Goal: Find specific page/section: Find specific page/section

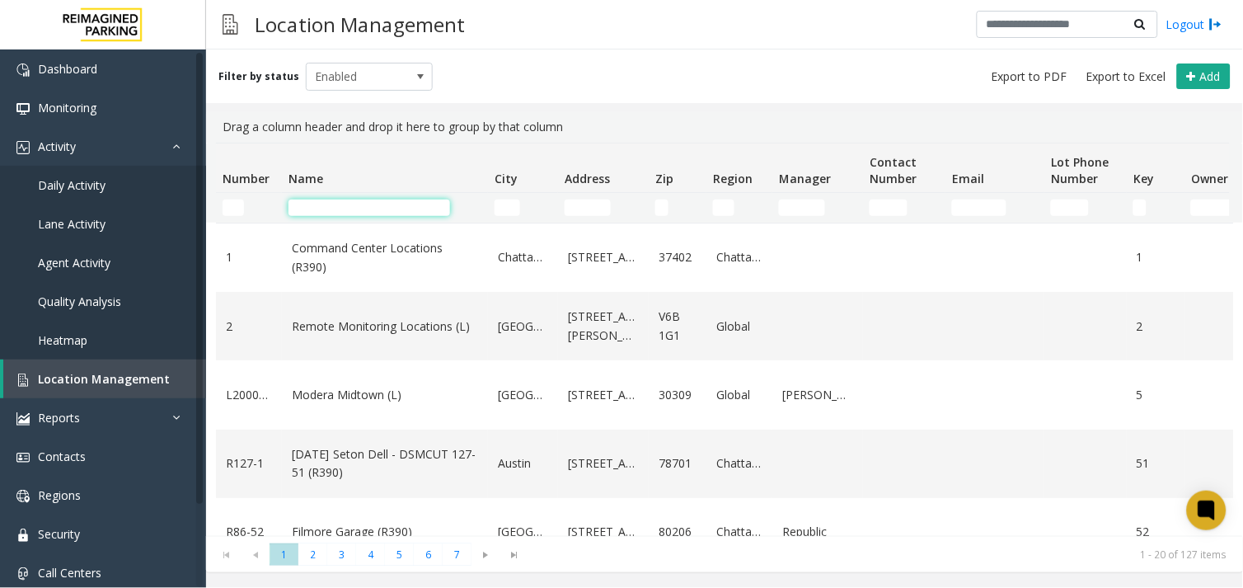
click at [352, 200] on input "Name Filter" at bounding box center [370, 208] width 162 height 16
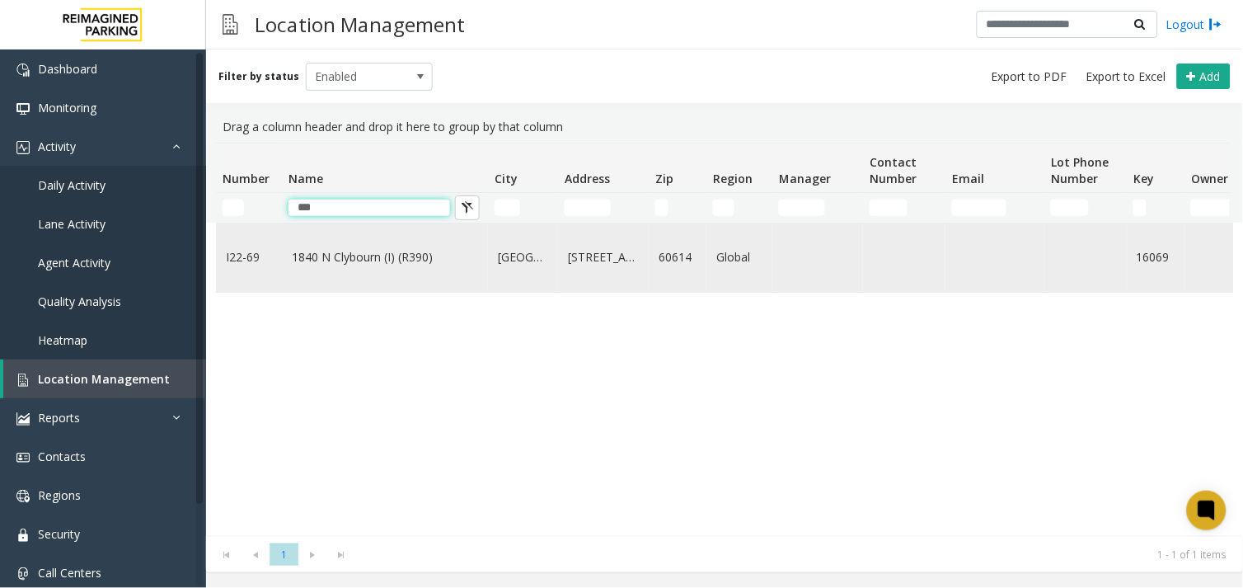
type input "***"
click at [374, 256] on link "1840 N Clybourn (I) (R390)" at bounding box center [385, 257] width 186 height 18
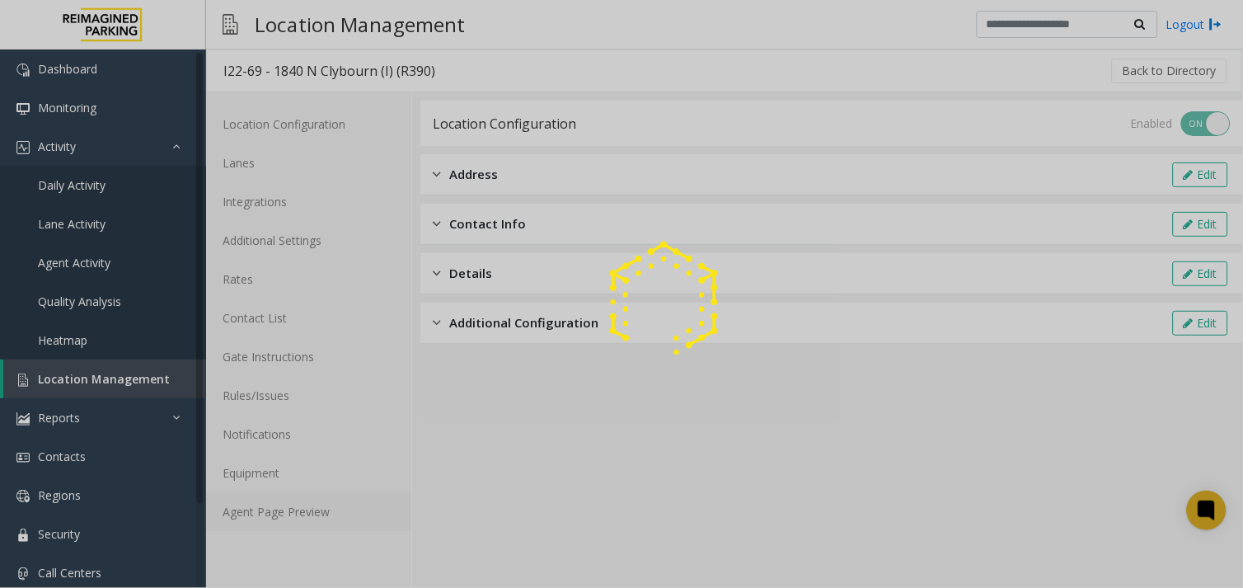
click at [300, 507] on link "Agent Page Preview" at bounding box center [308, 511] width 205 height 39
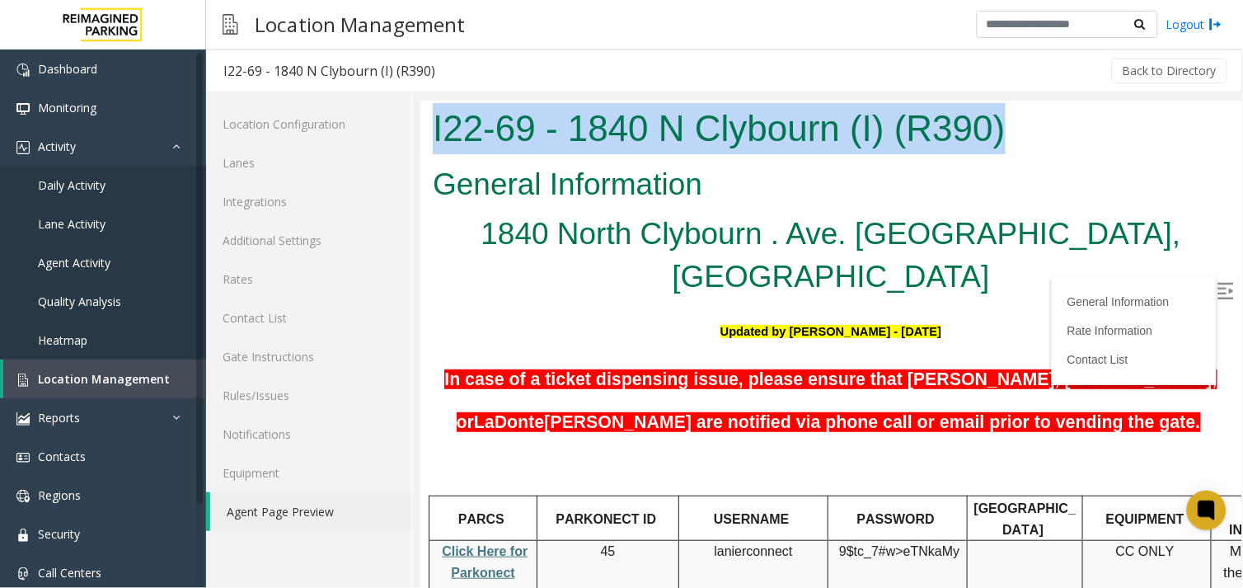
click at [434, 147] on h1 "I22-69 - 1840 N Clybourn (I) (R390)" at bounding box center [830, 127] width 796 height 51
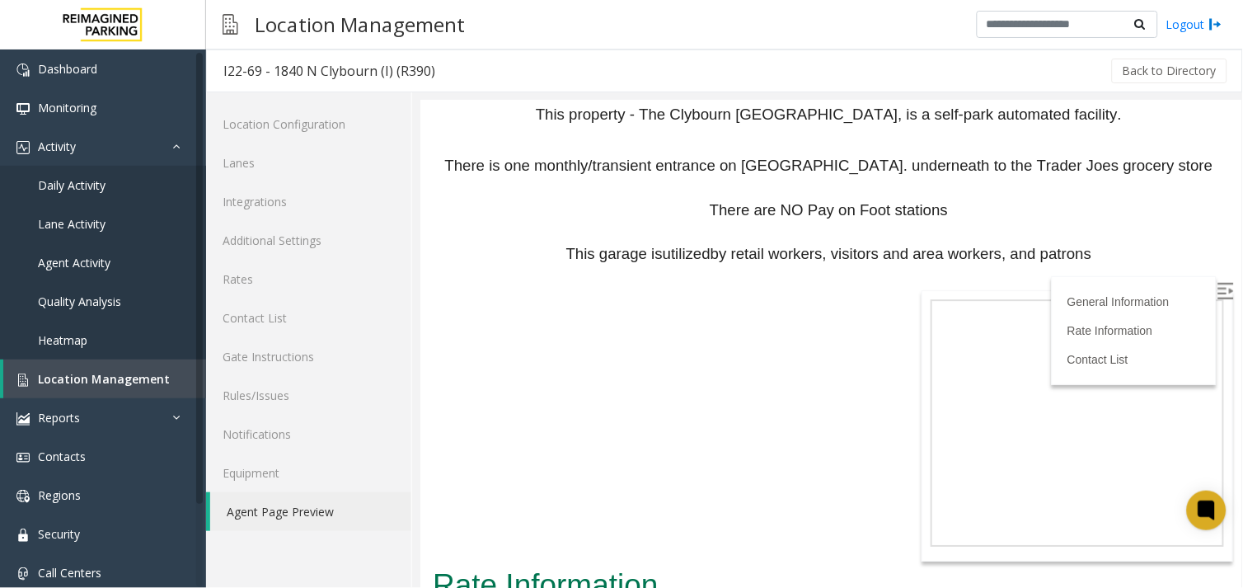
scroll to position [1223, 0]
